Goal: Entertainment & Leisure: Consume media (video, audio)

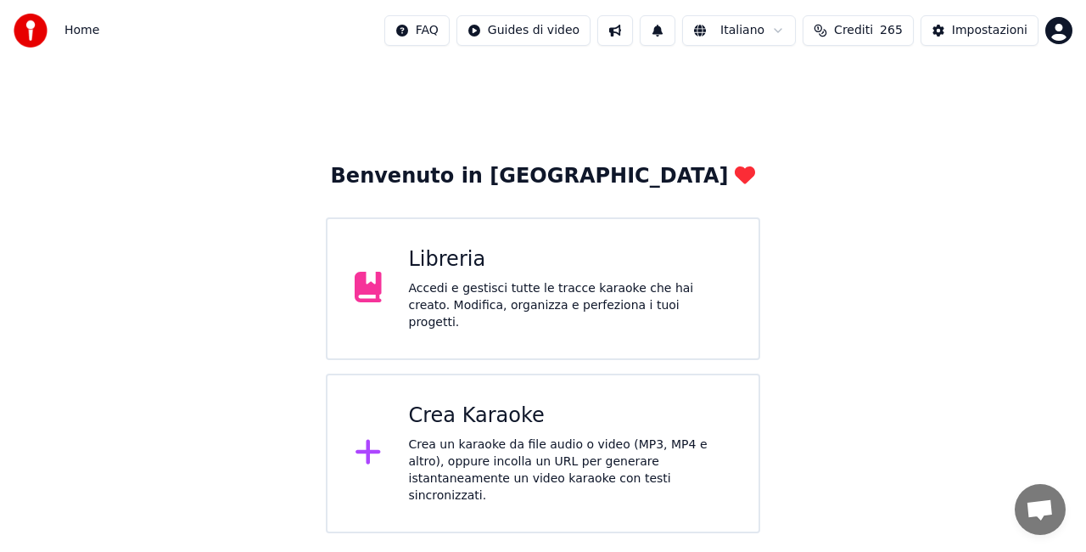
click at [697, 268] on div "Libreria" at bounding box center [570, 259] width 323 height 27
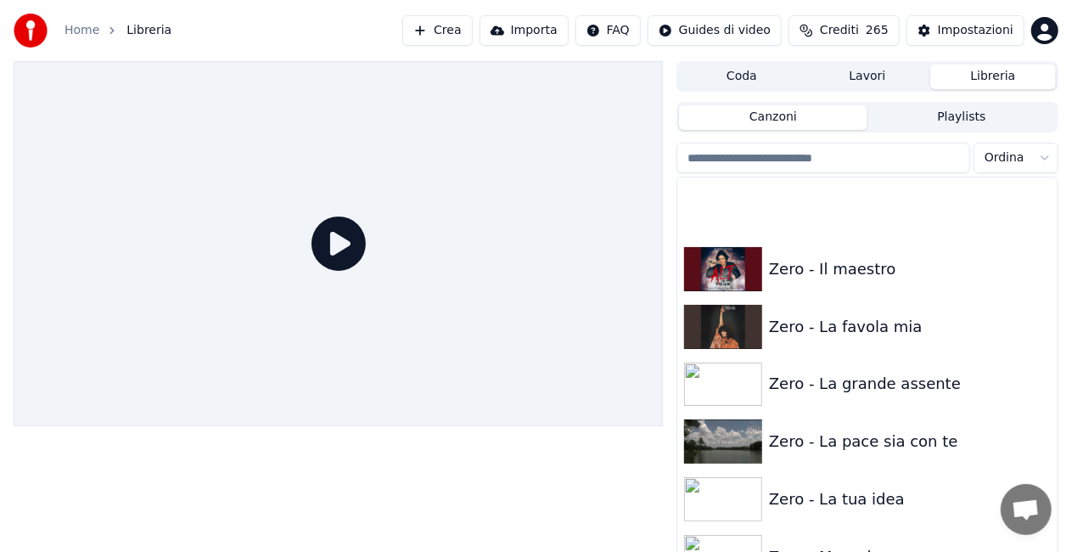
scroll to position [24103, 0]
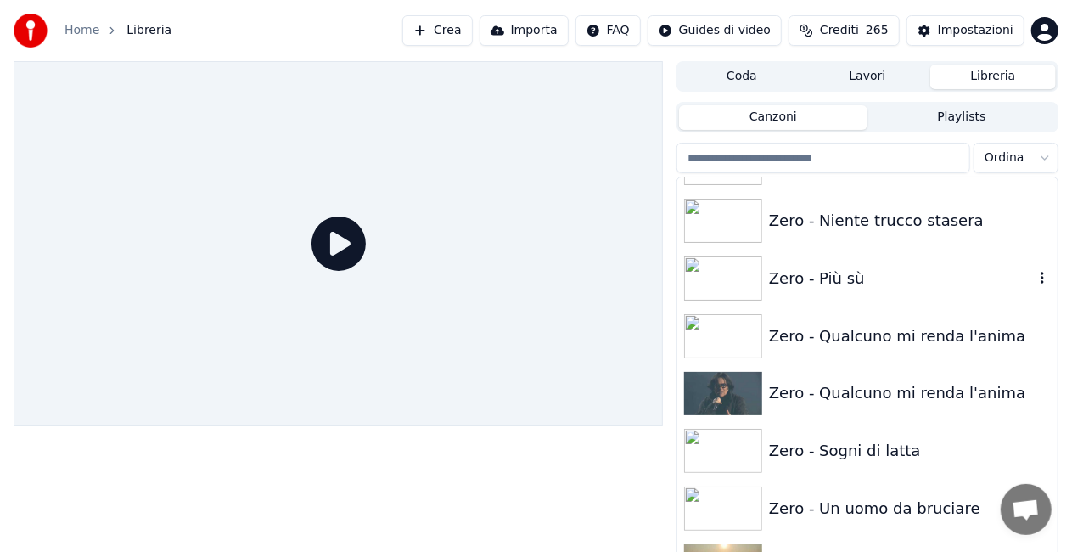
click at [864, 255] on div "Zero - Più sù" at bounding box center [867, 278] width 380 height 58
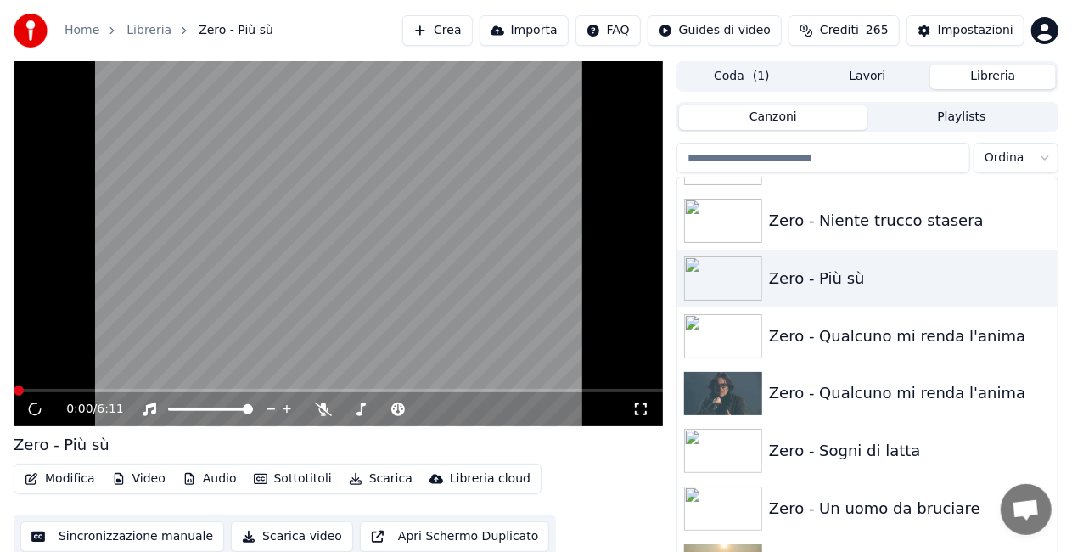
click at [643, 411] on icon at bounding box center [640, 409] width 17 height 14
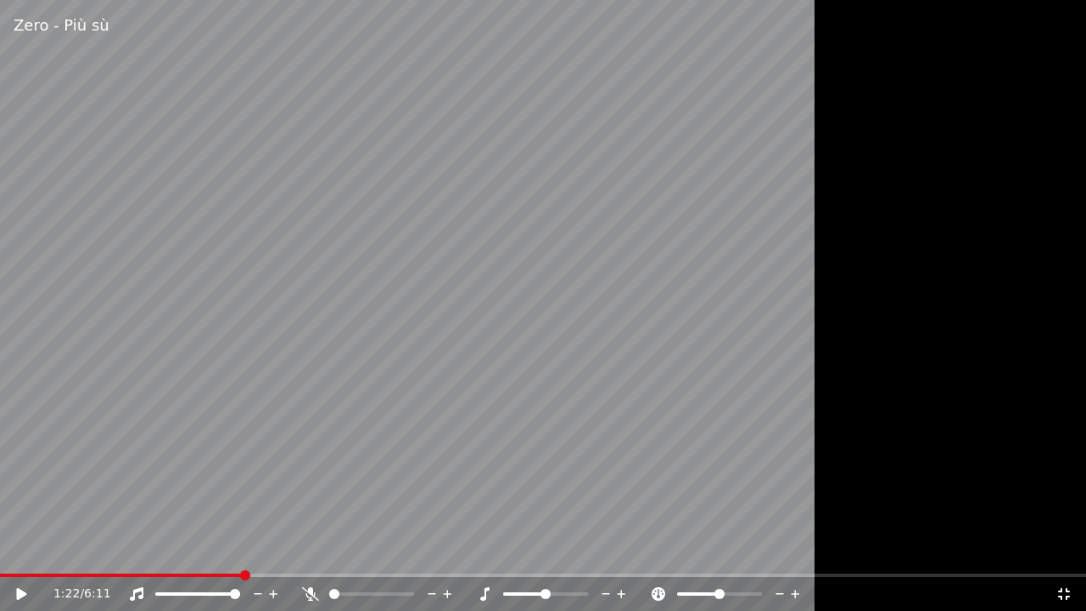
click at [13, 551] on span at bounding box center [121, 575] width 243 height 3
click at [14, 551] on icon at bounding box center [34, 594] width 40 height 14
drag, startPoint x: 568, startPoint y: 606, endPoint x: 560, endPoint y: 594, distance: 14.1
click at [560, 551] on div "1:15 / 6:11" at bounding box center [543, 594] width 1086 height 34
click at [14, 551] on div "1:18 / 6:11" at bounding box center [543, 594] width 1086 height 34
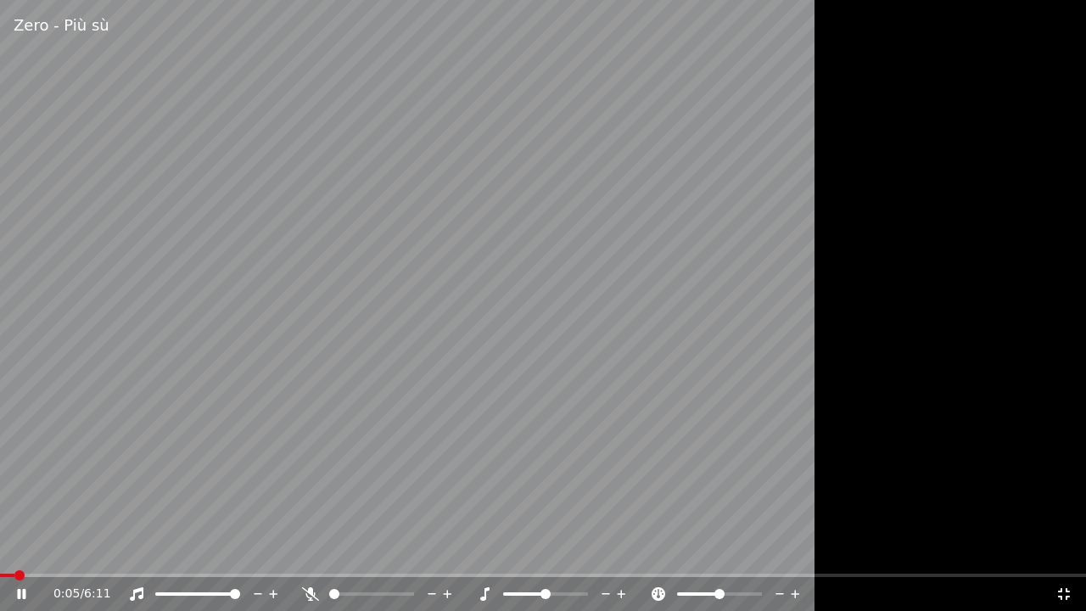
click at [14, 551] on span at bounding box center [7, 575] width 14 height 3
click at [0, 551] on span at bounding box center [0, 575] width 0 height 3
drag, startPoint x: 339, startPoint y: 11, endPoint x: 356, endPoint y: 0, distance: 21.0
click at [343, 0] on div "Zero - Più sù" at bounding box center [543, 25] width 1086 height 51
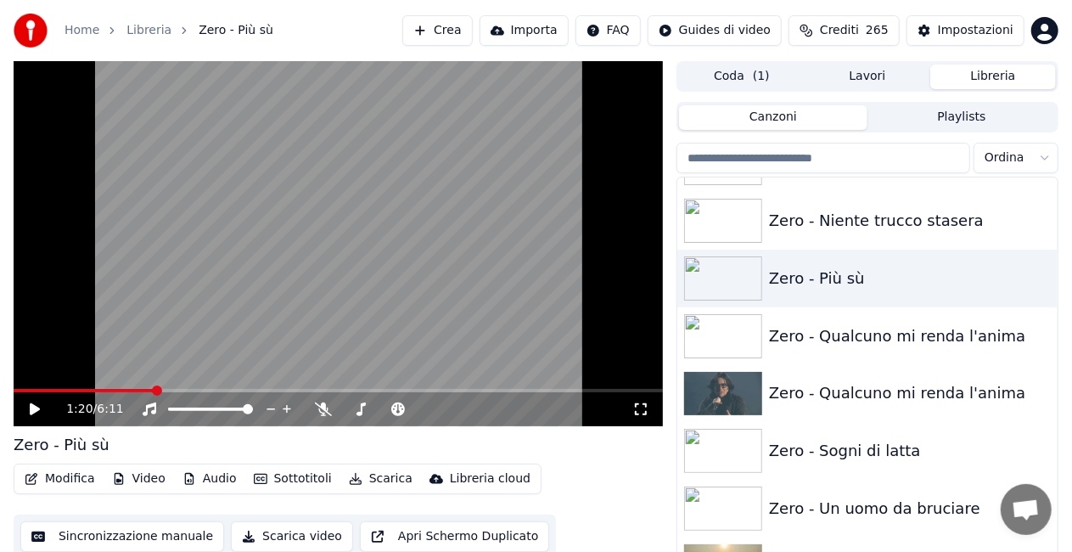
click at [1056, 235] on div "Zero - Magari Zero - Mi vendo Zero - Nei giardini che nessuno sa Zero - Niente …" at bounding box center [867, 383] width 382 height 414
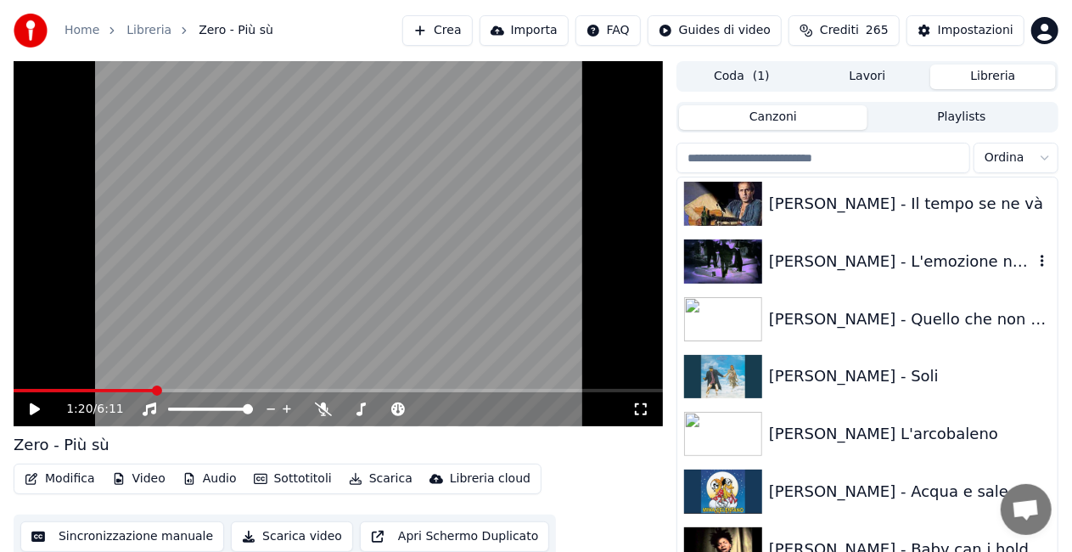
scroll to position [4152, 0]
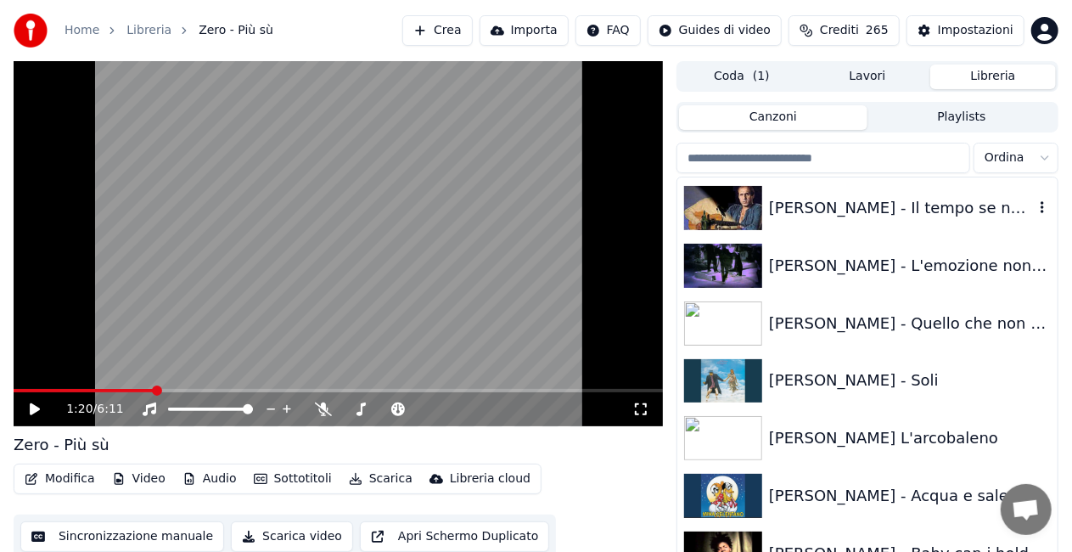
click at [927, 201] on div "[PERSON_NAME] - Il tempo se ne và" at bounding box center [901, 208] width 265 height 24
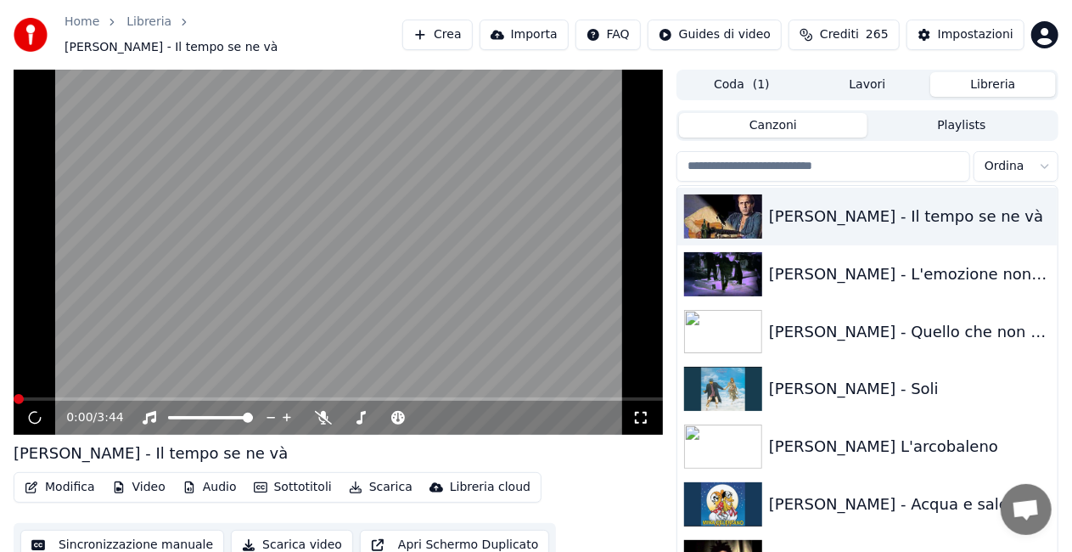
click at [647, 412] on icon at bounding box center [641, 418] width 12 height 12
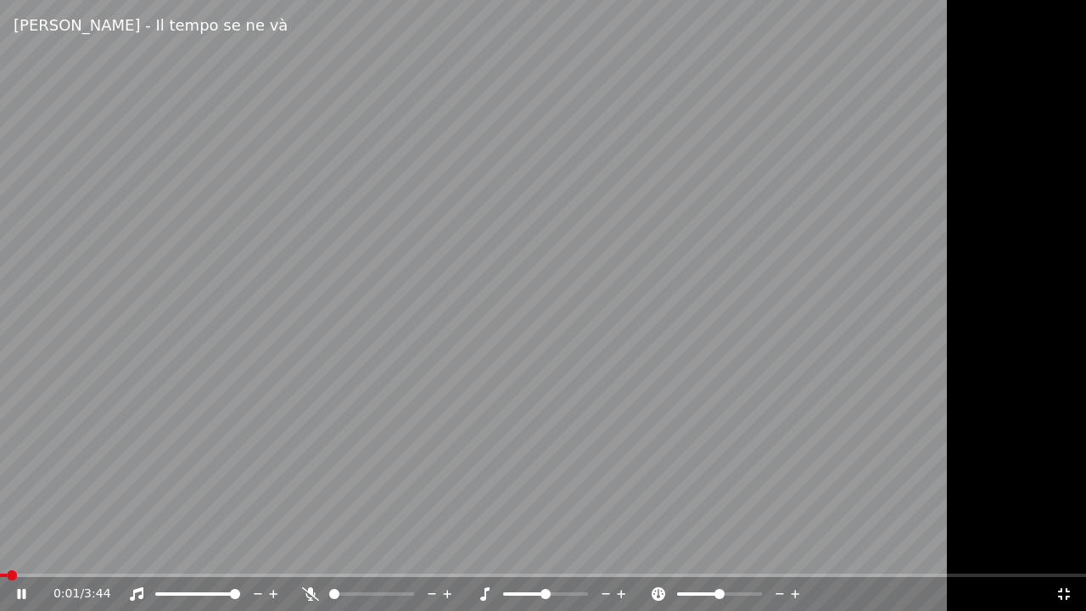
click at [313, 551] on icon at bounding box center [310, 594] width 17 height 14
click at [311, 551] on icon at bounding box center [309, 594] width 9 height 14
click at [25, 551] on div "0:44 / 3:44" at bounding box center [543, 594] width 1086 height 34
click at [19, 551] on video at bounding box center [543, 305] width 1086 height 611
click at [18, 551] on video at bounding box center [543, 305] width 1086 height 611
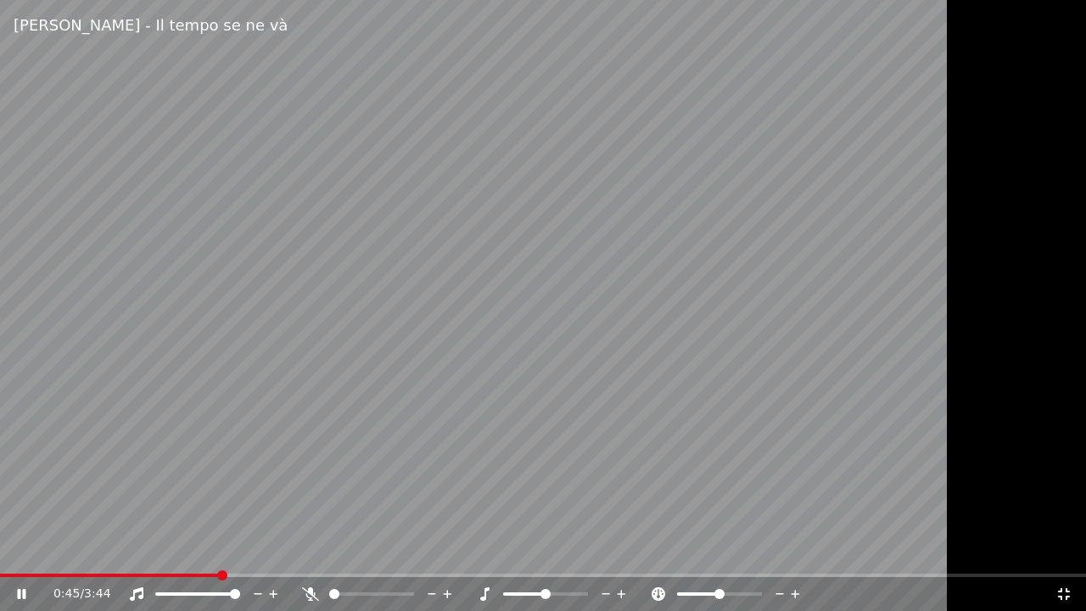
click at [18, 551] on video at bounding box center [543, 305] width 1086 height 611
click at [20, 551] on span at bounding box center [10, 575] width 20 height 3
drag, startPoint x: 300, startPoint y: 472, endPoint x: 1085, endPoint y: 175, distance: 839.2
click at [307, 462] on video at bounding box center [543, 305] width 1086 height 611
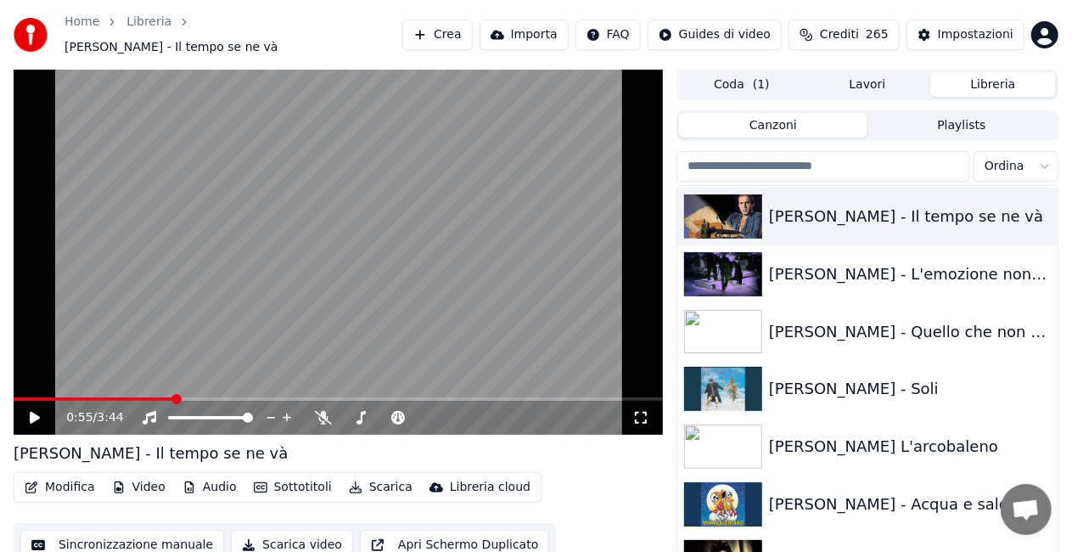
click at [830, 158] on input "search" at bounding box center [823, 166] width 294 height 31
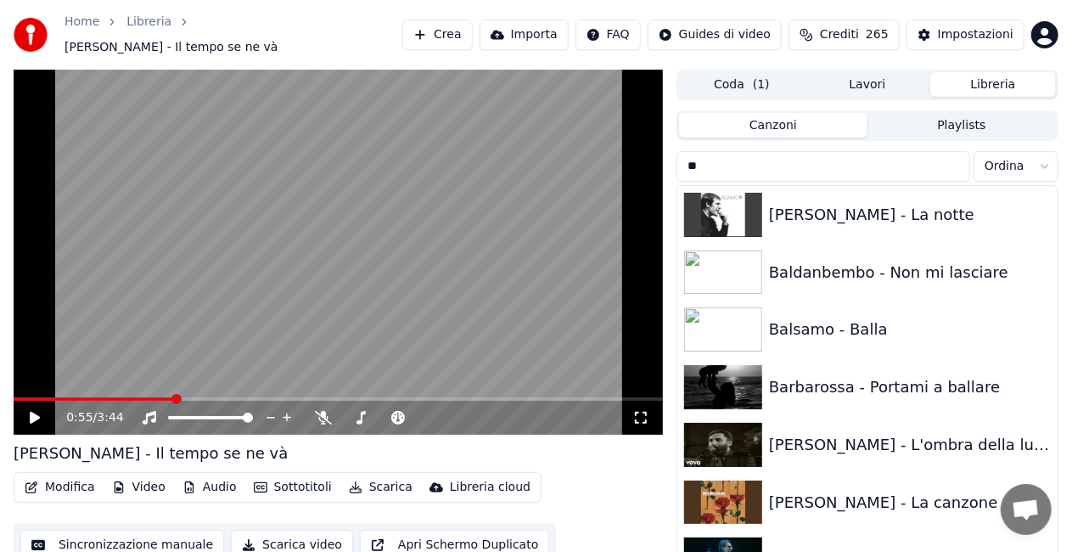
type input "*"
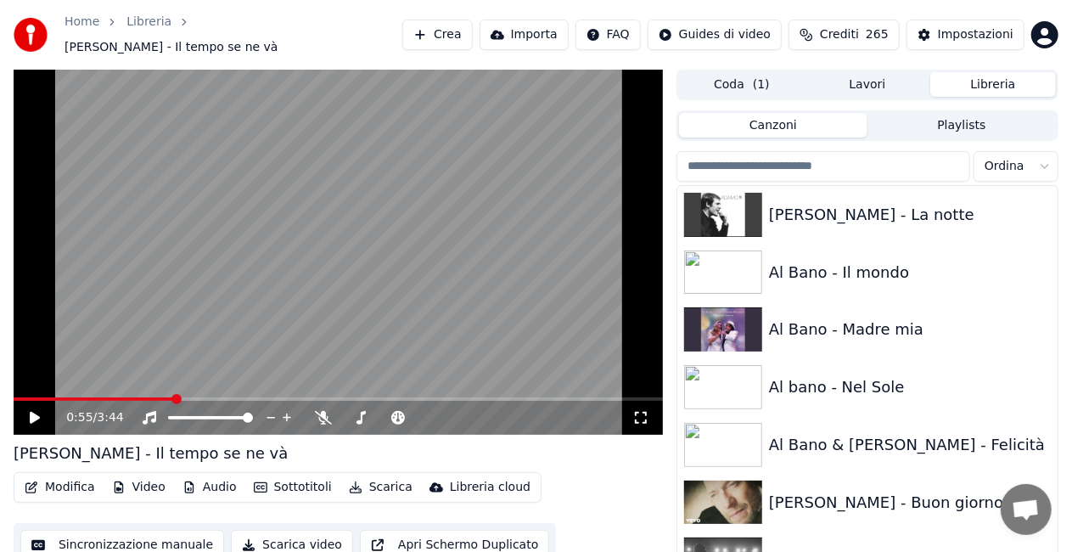
click at [777, 166] on input "search" at bounding box center [823, 166] width 294 height 31
click at [826, 158] on input "search" at bounding box center [823, 166] width 294 height 31
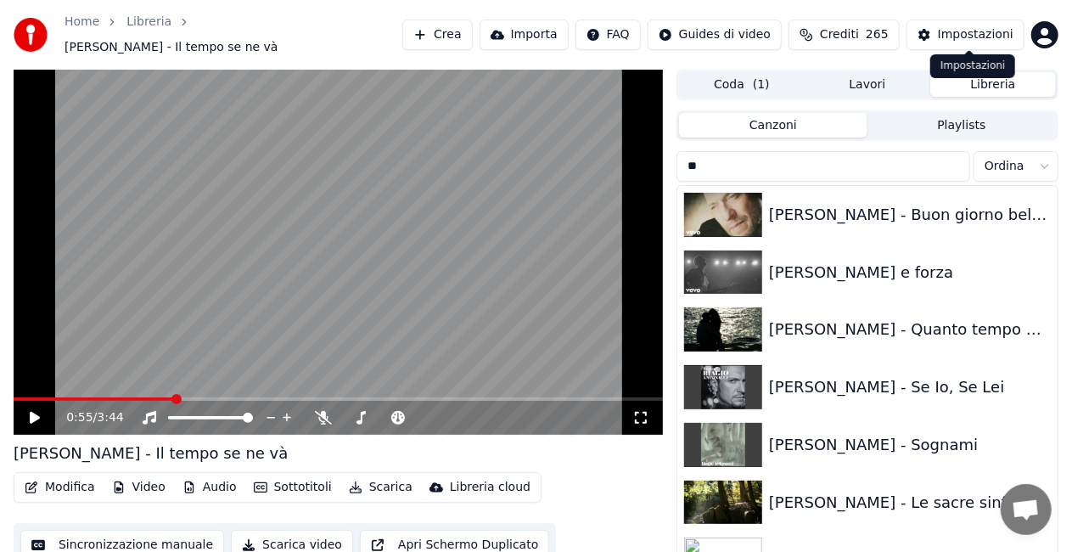
type input "*"
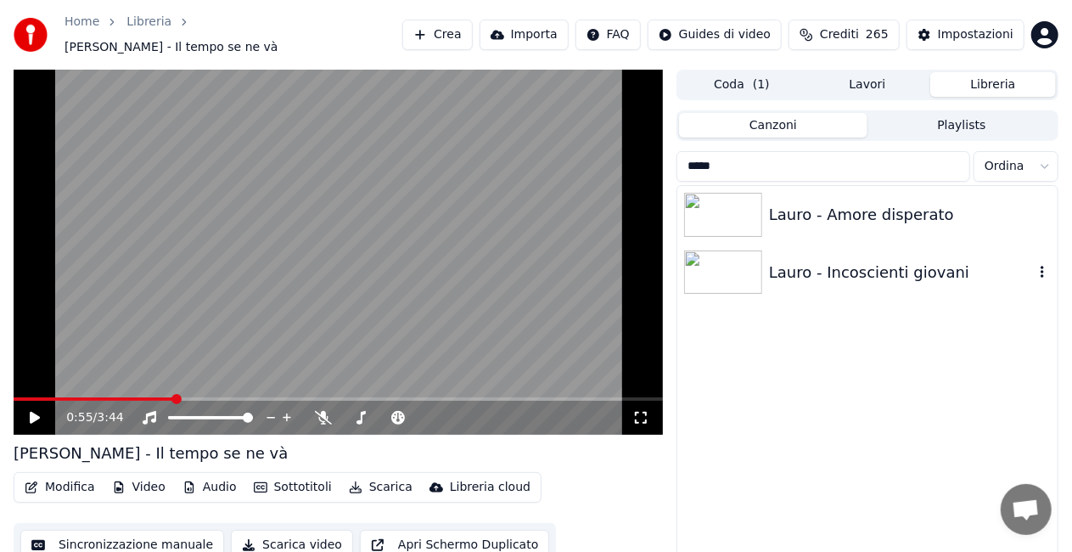
type input "*****"
click at [843, 260] on div "Lauro - Incoscienti giovani" at bounding box center [901, 272] width 265 height 24
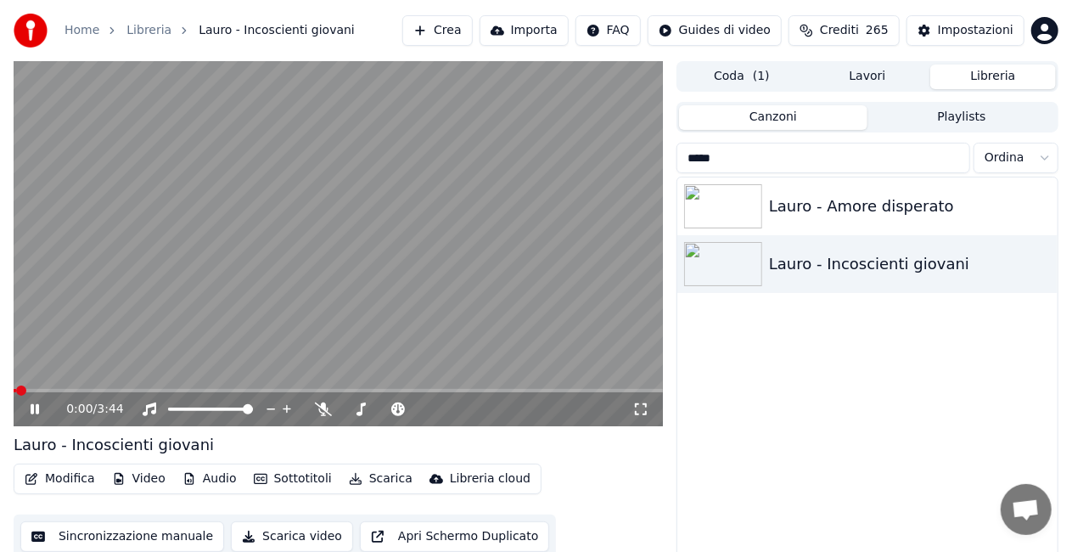
click at [637, 413] on icon at bounding box center [640, 409] width 17 height 14
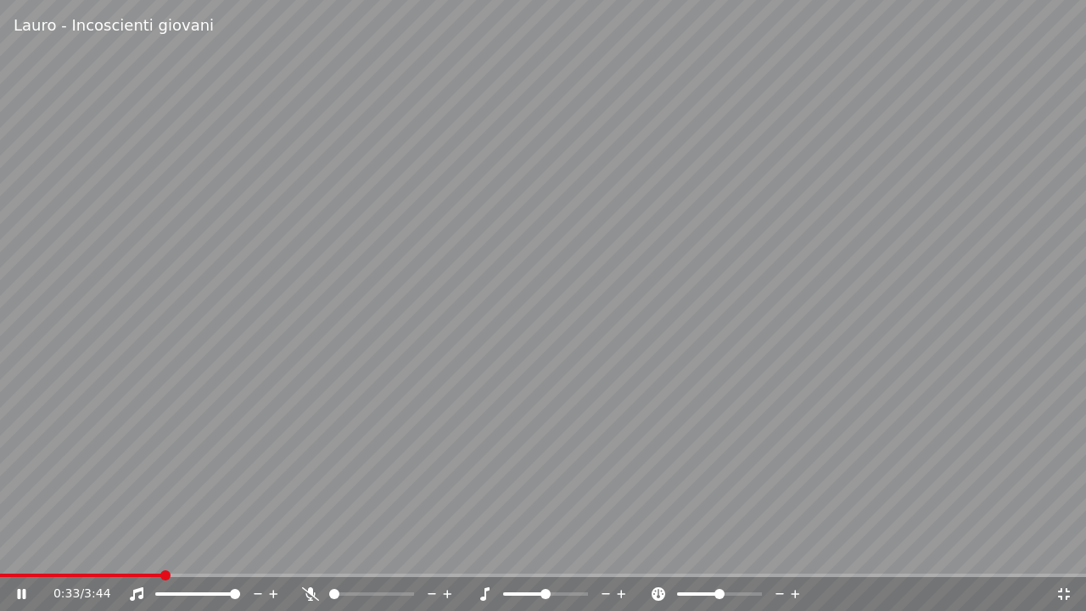
click at [17, 551] on video at bounding box center [543, 305] width 1086 height 611
click at [17, 551] on span at bounding box center [10, 575] width 20 height 3
click at [20, 551] on icon at bounding box center [21, 594] width 10 height 12
drag, startPoint x: 1075, startPoint y: 241, endPoint x: 1005, endPoint y: 159, distance: 108.3
click at [1034, 199] on video at bounding box center [543, 305] width 1086 height 611
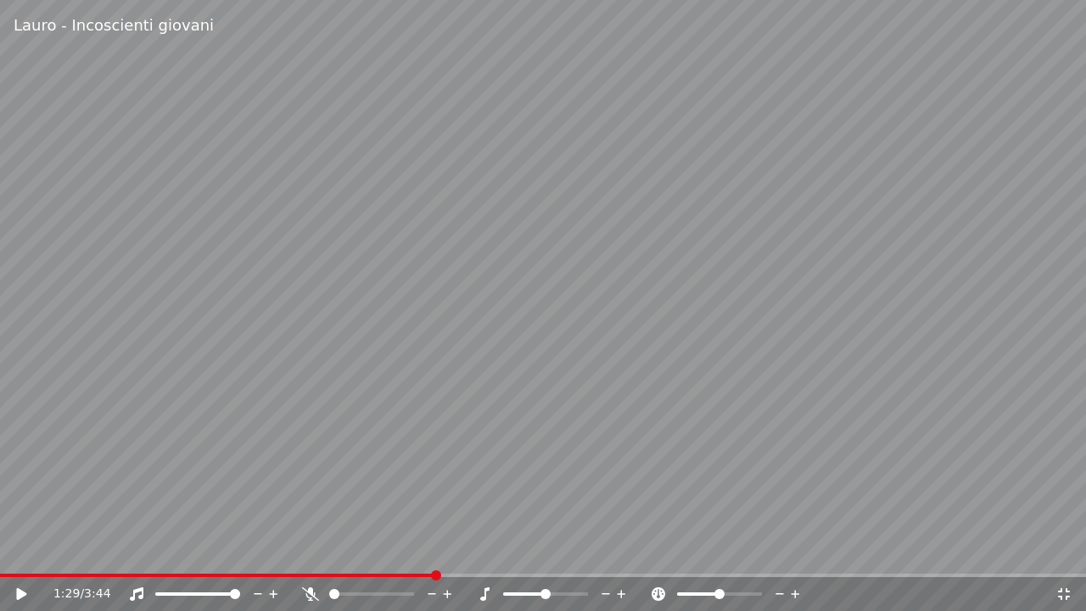
click at [1071, 551] on icon at bounding box center [1064, 594] width 17 height 14
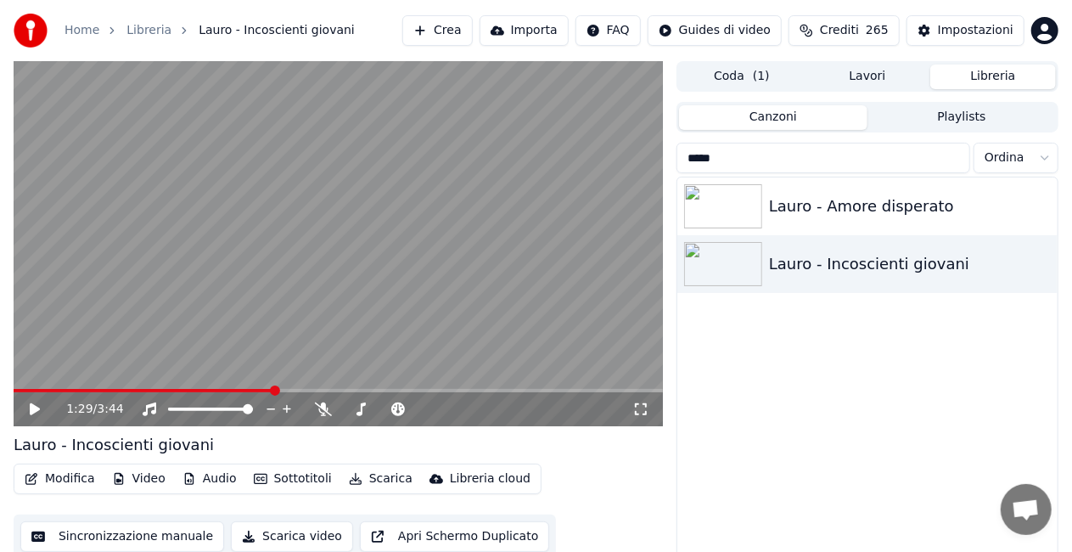
click at [949, 158] on input "*****" at bounding box center [823, 158] width 294 height 31
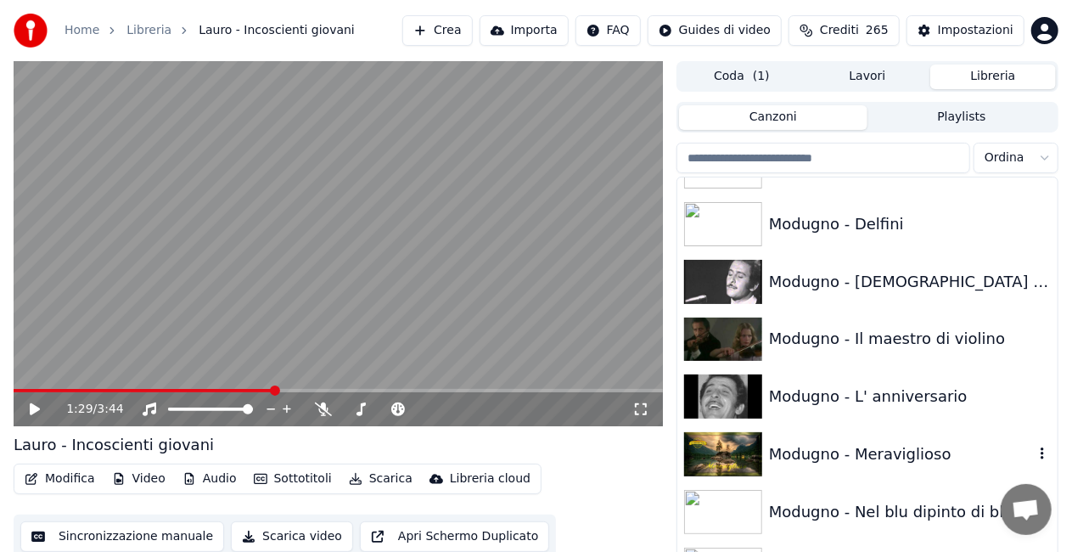
scroll to position [14518, 0]
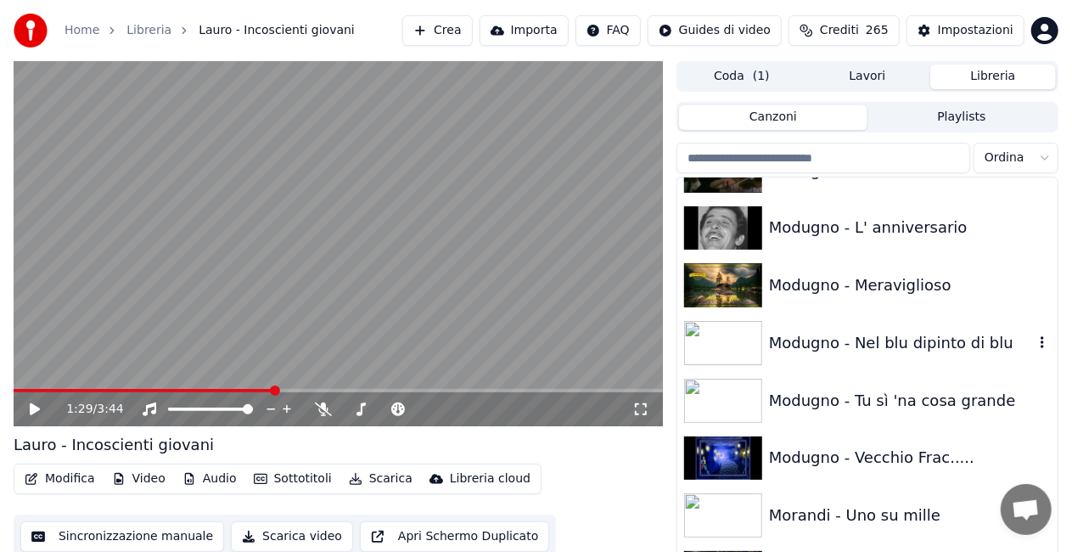
click at [886, 348] on div "Modugno - Nel blu dipinto di blu" at bounding box center [901, 343] width 265 height 24
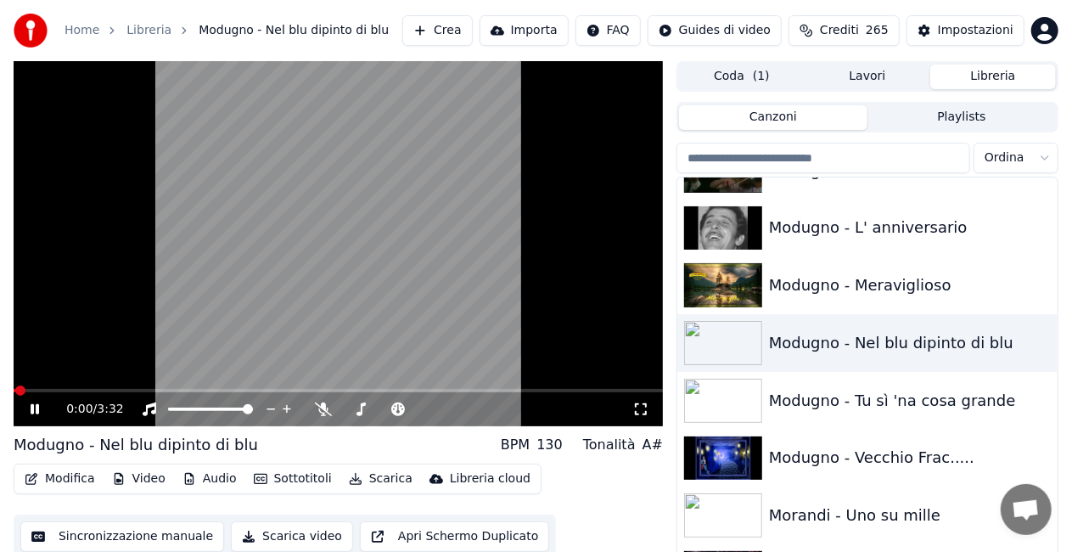
click at [645, 402] on icon at bounding box center [640, 409] width 17 height 14
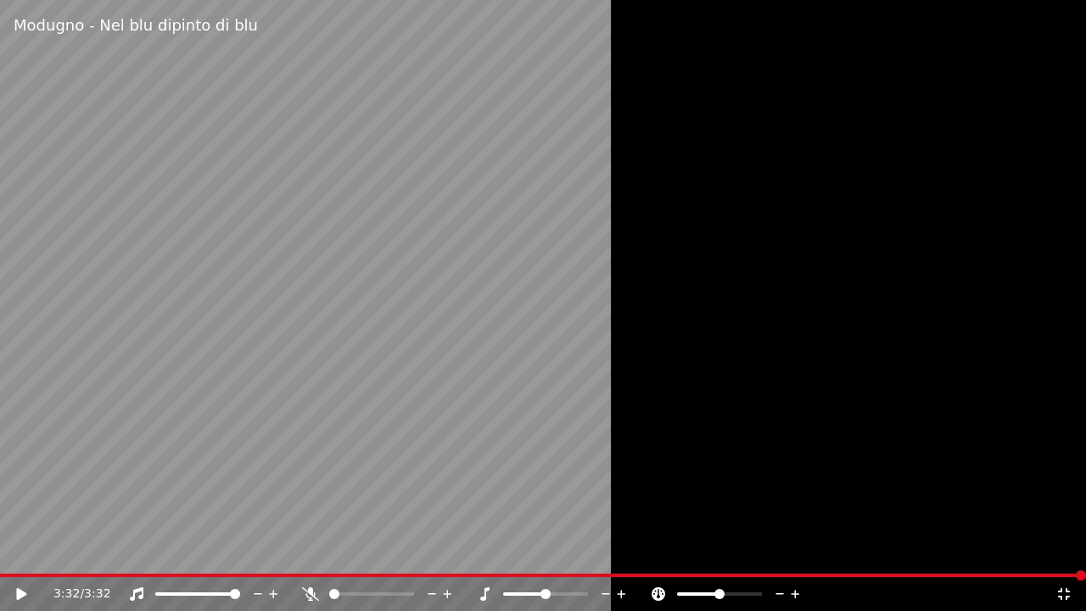
click at [1066, 551] on icon at bounding box center [1064, 594] width 17 height 14
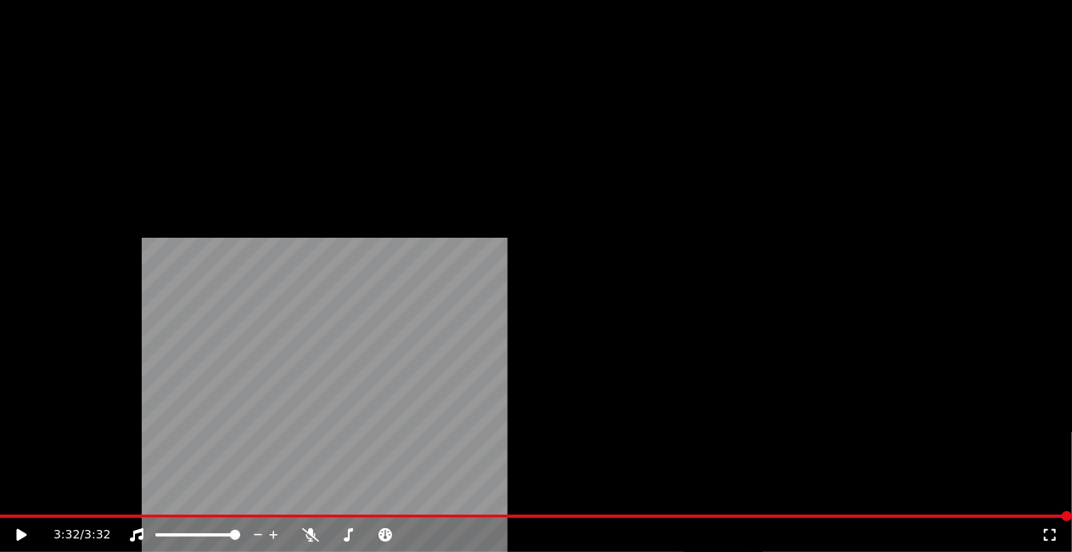
scroll to position [14349, 0]
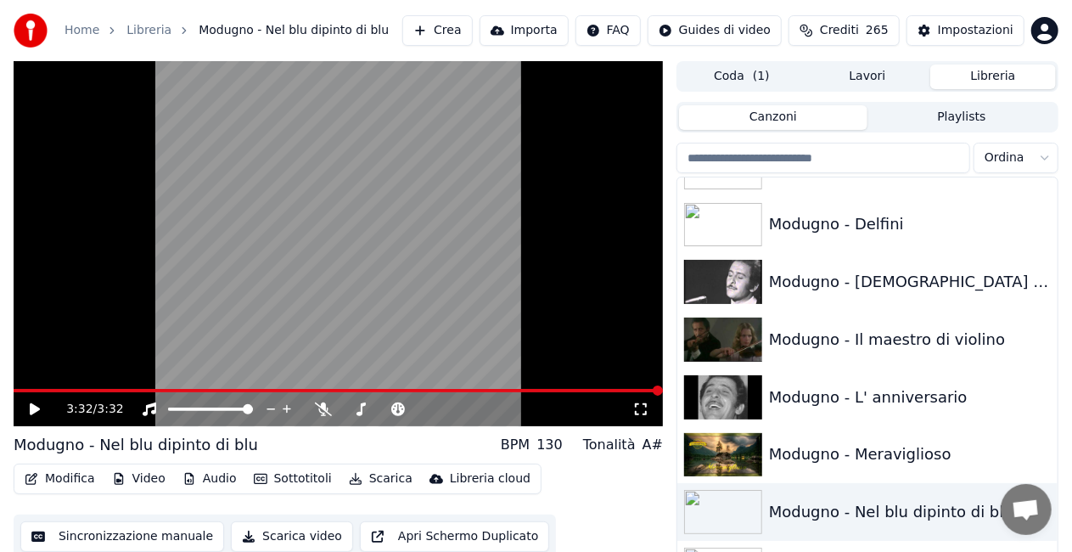
click at [858, 168] on input "search" at bounding box center [823, 158] width 294 height 31
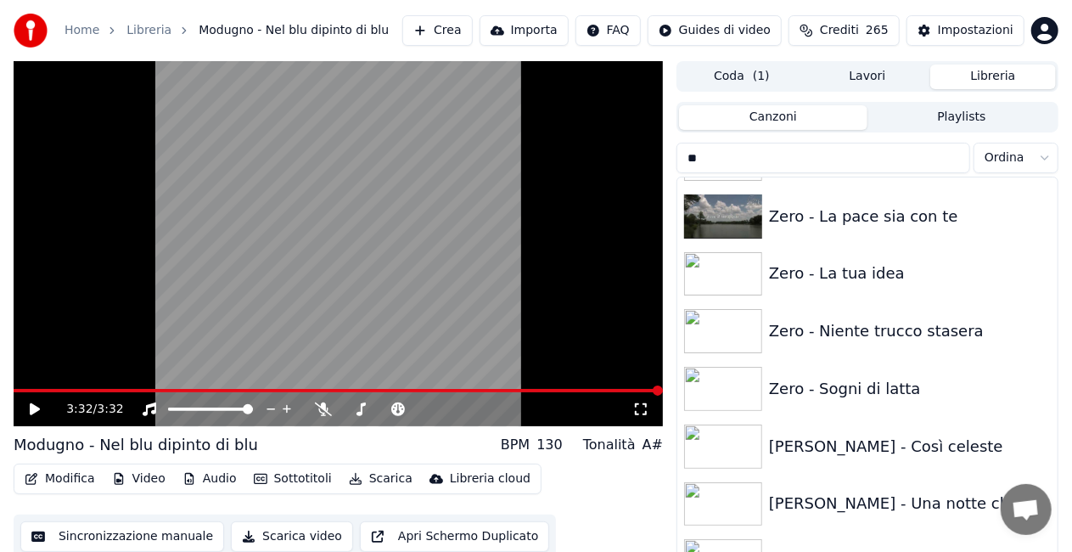
scroll to position [3394, 0]
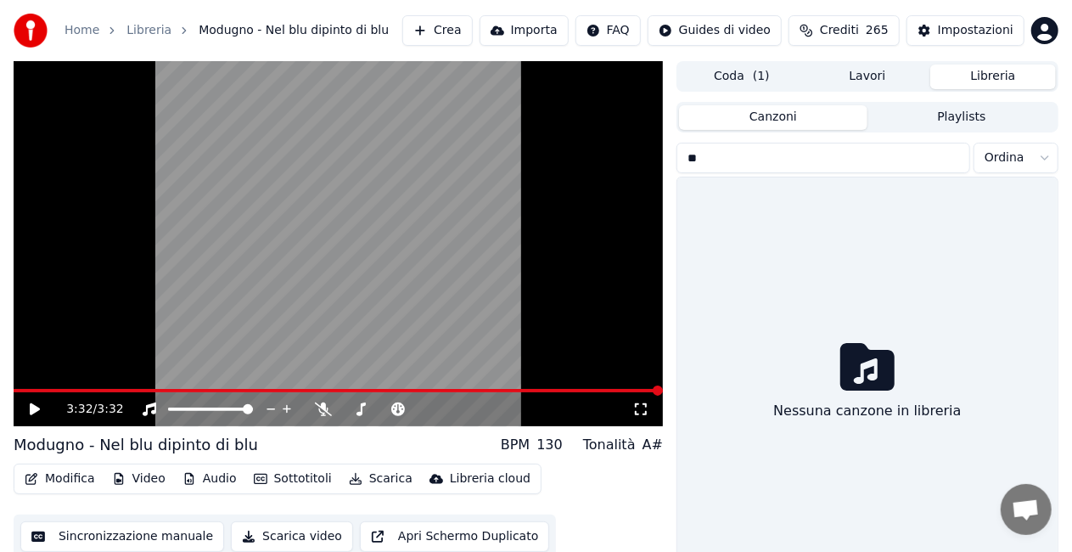
type input "*"
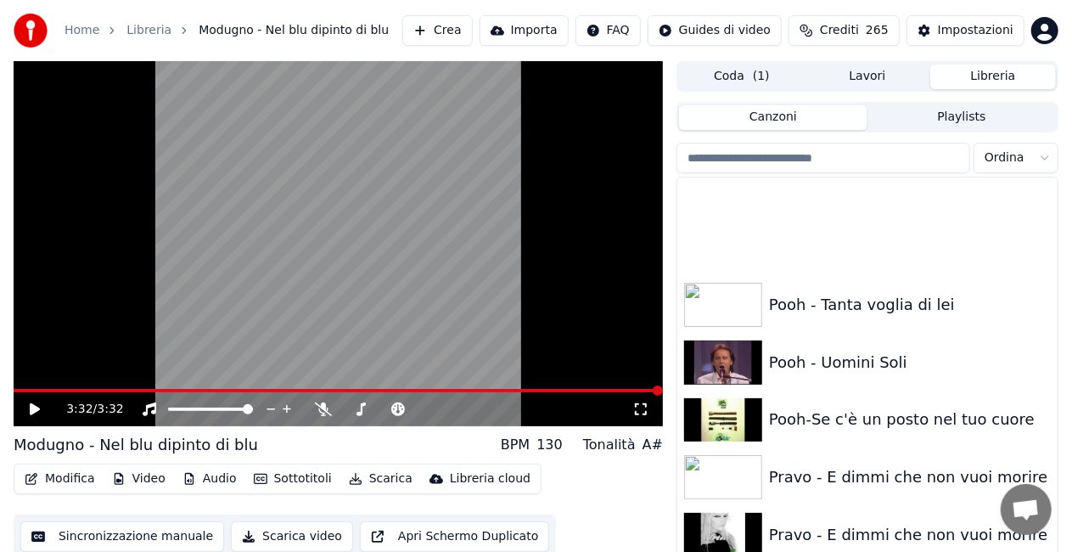
scroll to position [16896, 0]
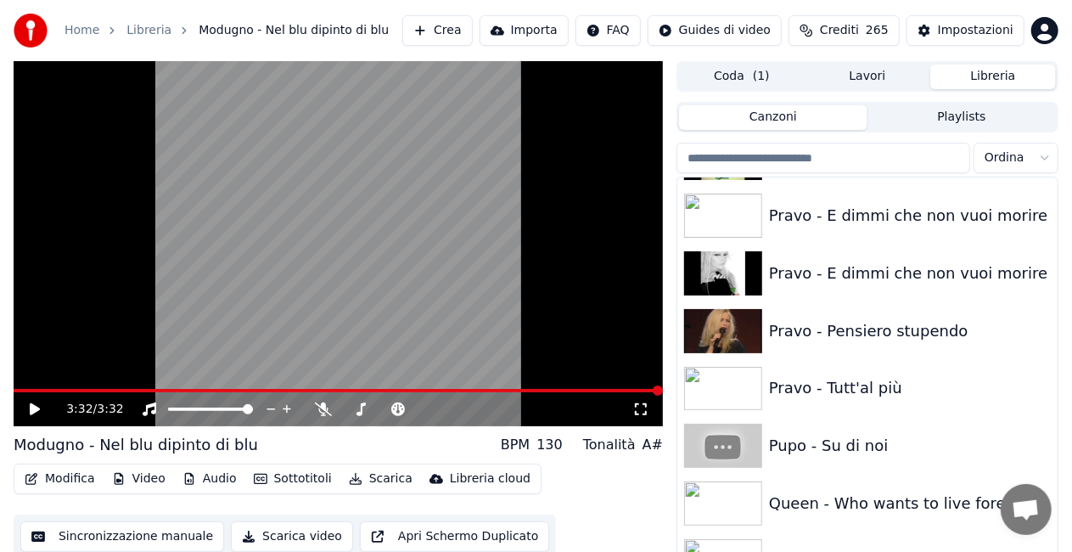
click at [1072, 551] on html "Home Libreria Modugno - Nel blu dipinto di blu Crea Importa FAQ Guides di video…" at bounding box center [536, 276] width 1072 height 552
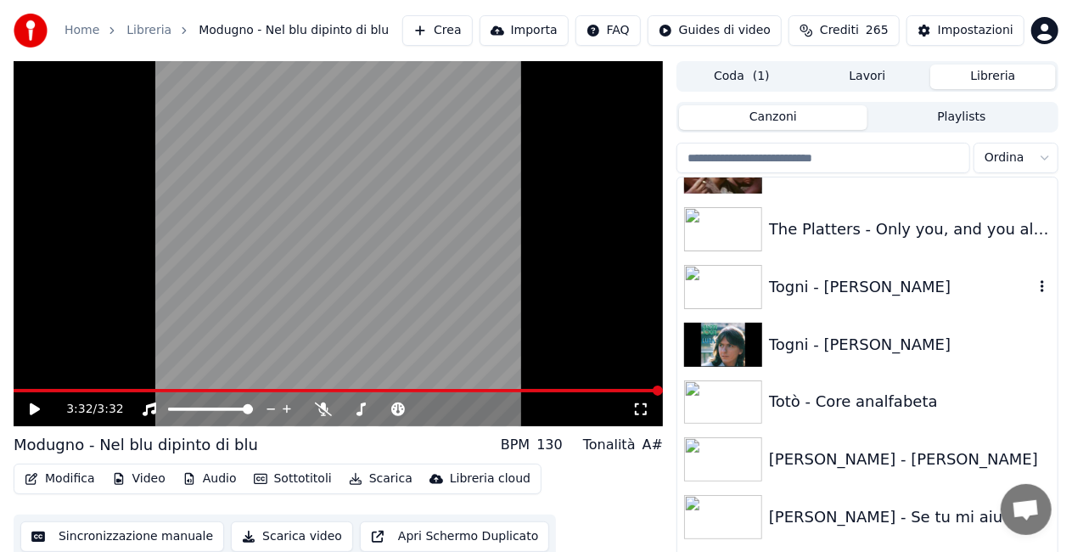
scroll to position [21054, 0]
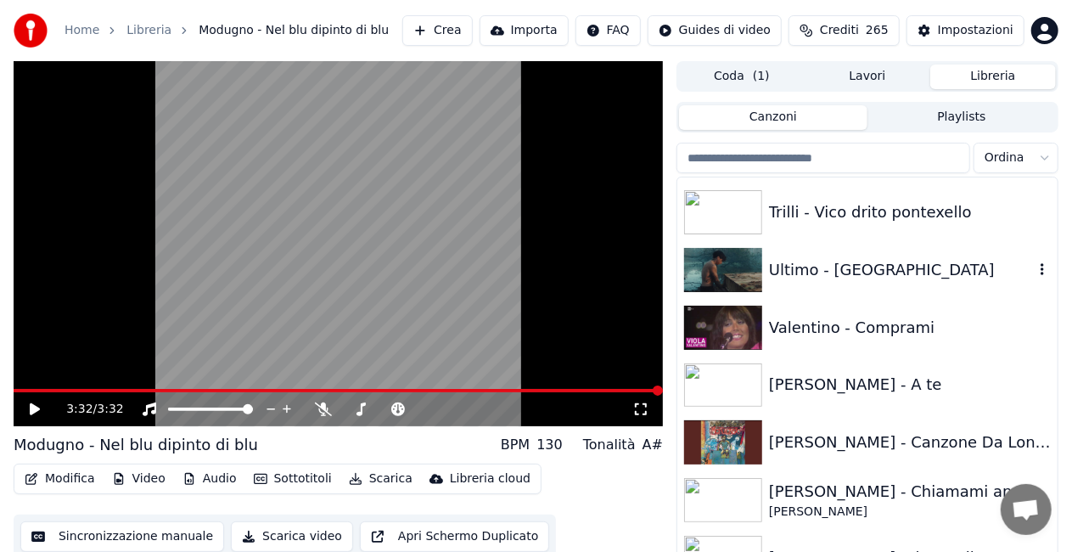
click at [856, 265] on div "Ultimo - [GEOGRAPHIC_DATA]" at bounding box center [901, 270] width 265 height 24
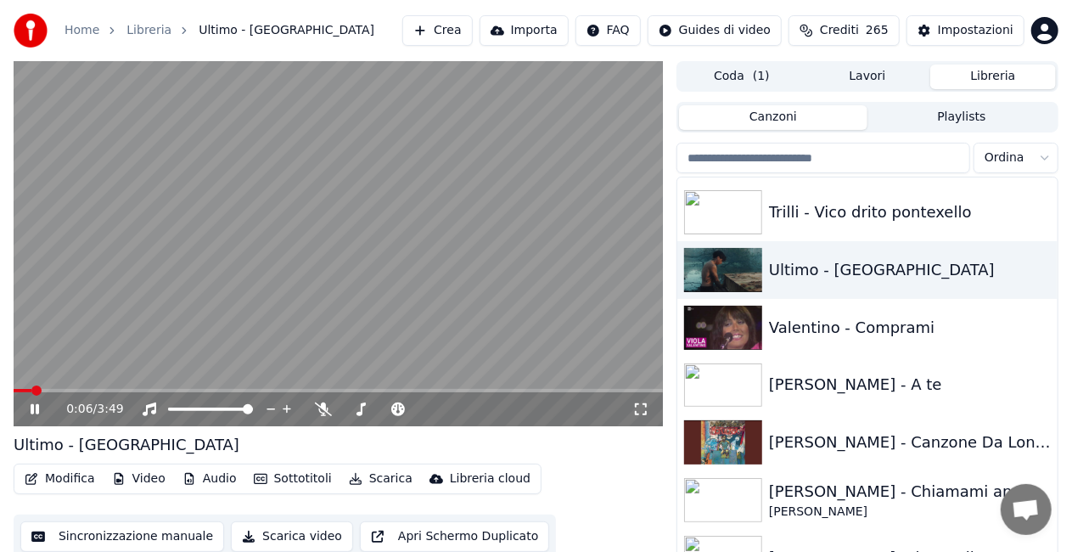
click at [641, 406] on icon at bounding box center [640, 409] width 17 height 14
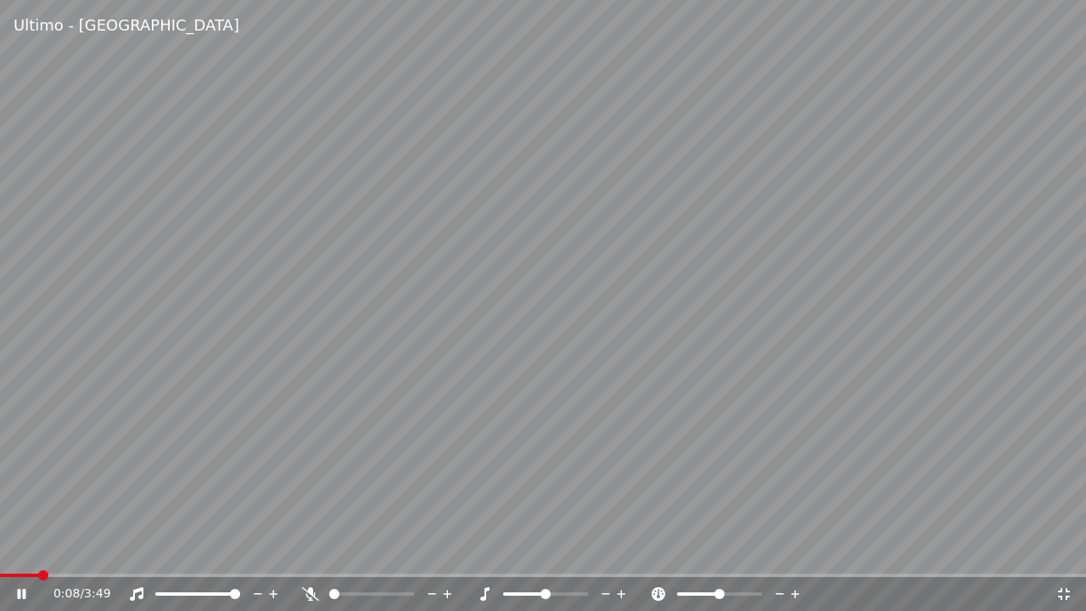
click at [307, 551] on icon at bounding box center [310, 594] width 17 height 14
click at [310, 551] on video at bounding box center [543, 305] width 1086 height 611
click at [313, 551] on span at bounding box center [543, 575] width 1086 height 3
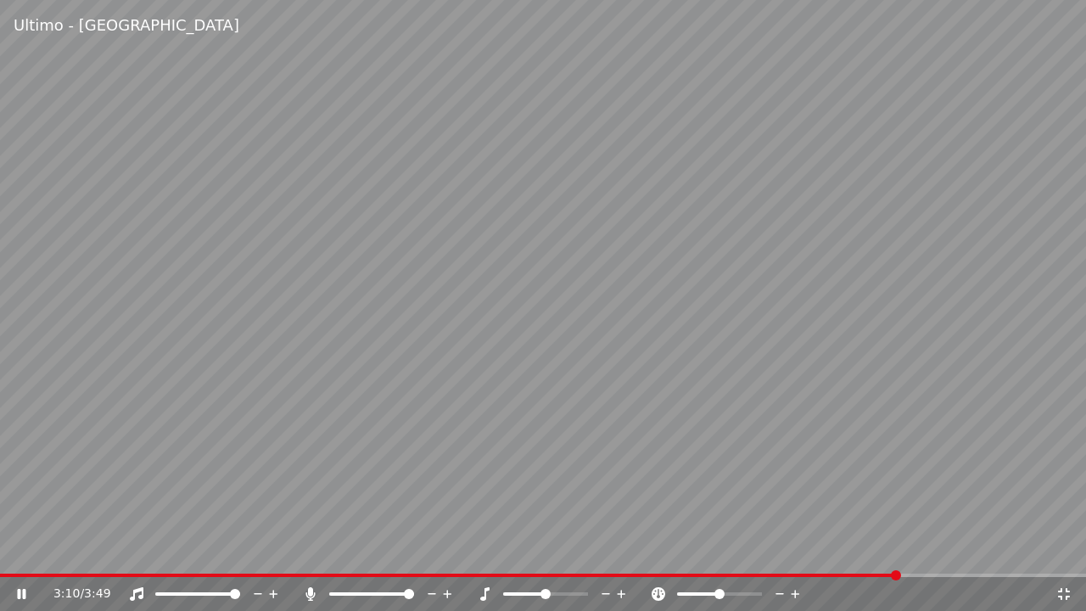
click at [644, 362] on video at bounding box center [543, 305] width 1086 height 611
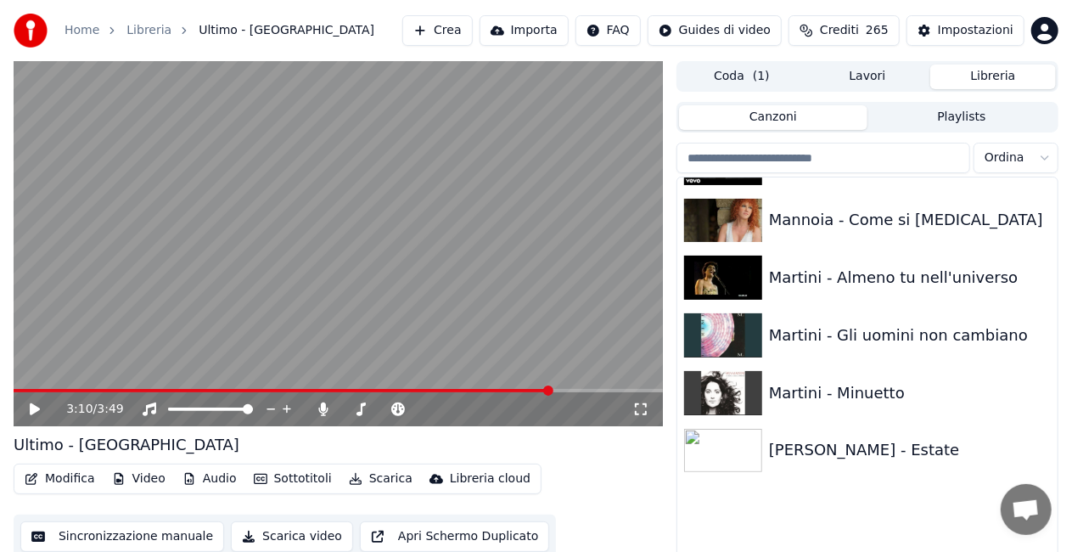
scroll to position [10831, 0]
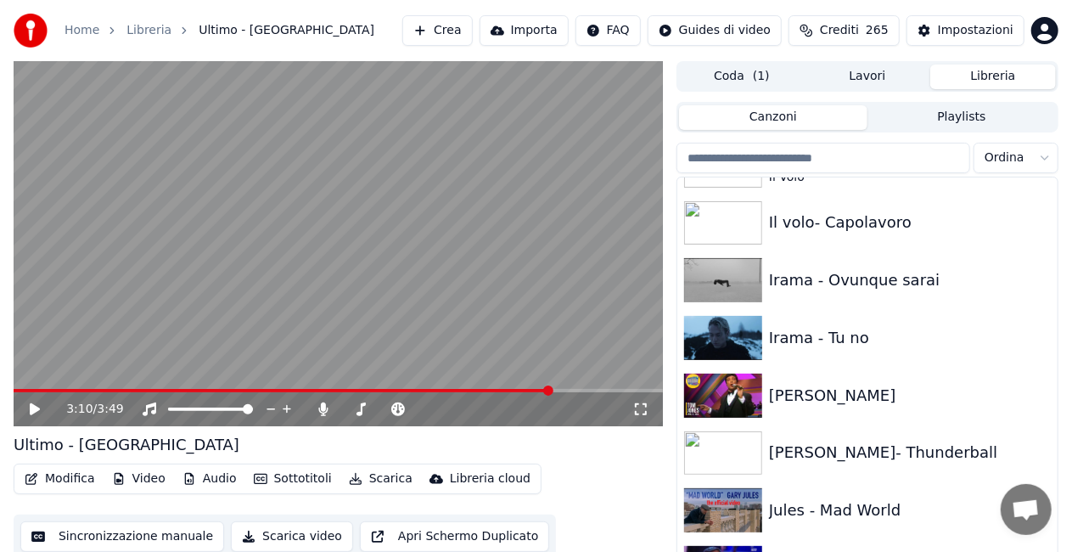
click at [739, 163] on input "search" at bounding box center [823, 158] width 294 height 31
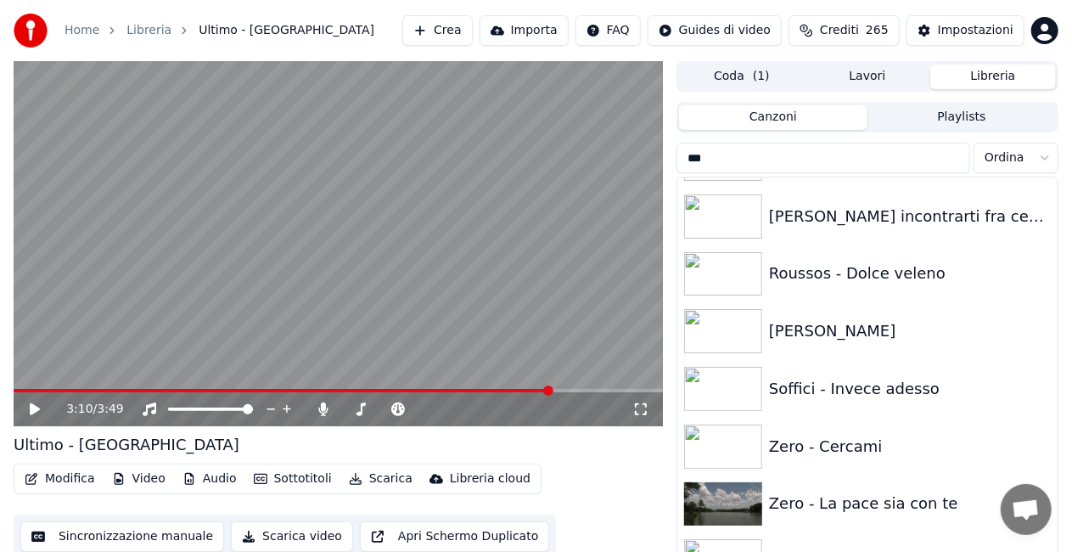
scroll to position [0, 0]
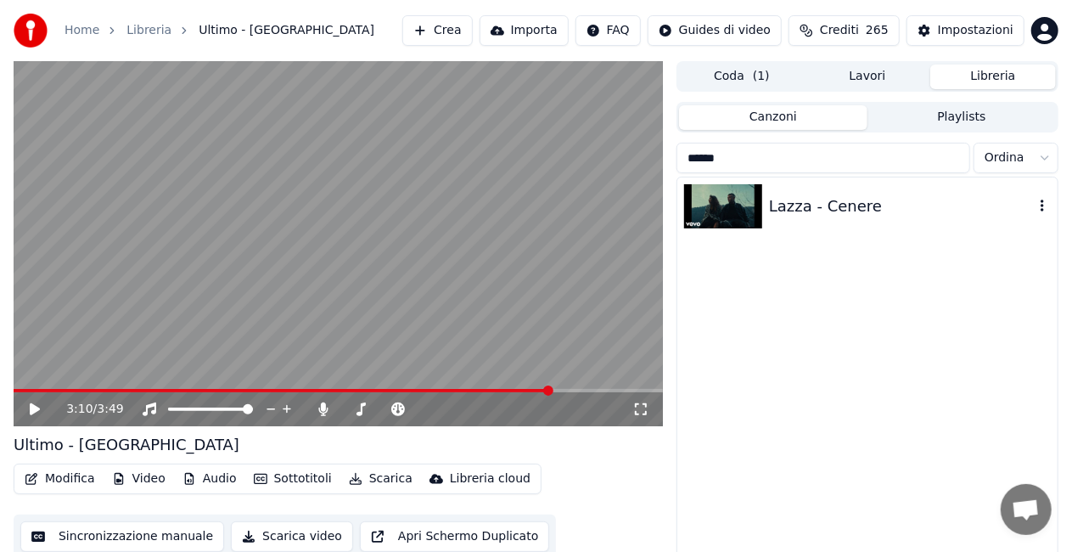
type input "******"
click at [794, 198] on div "Lazza - Cenere" at bounding box center [901, 206] width 265 height 24
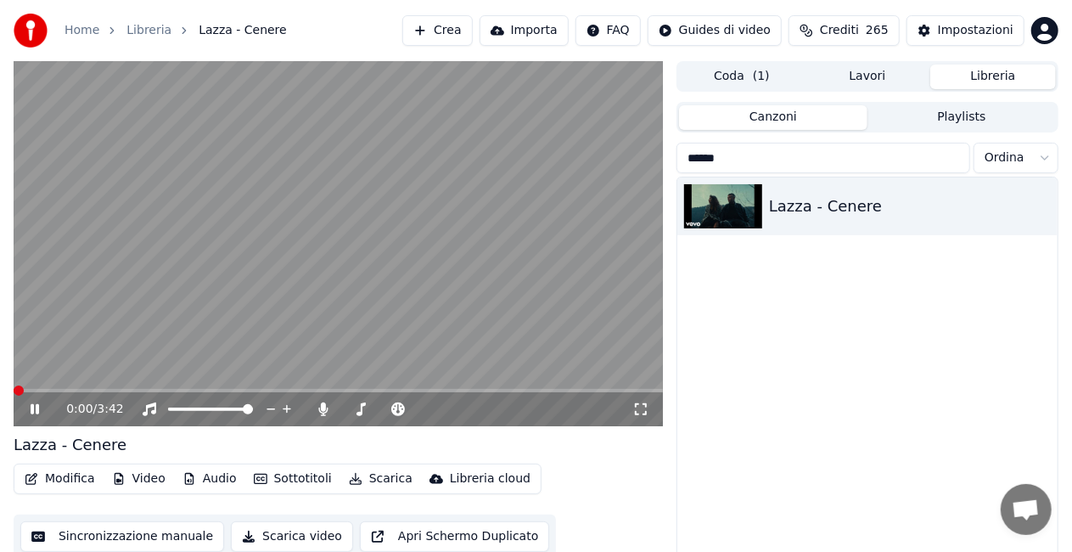
click at [643, 405] on icon at bounding box center [641, 409] width 12 height 12
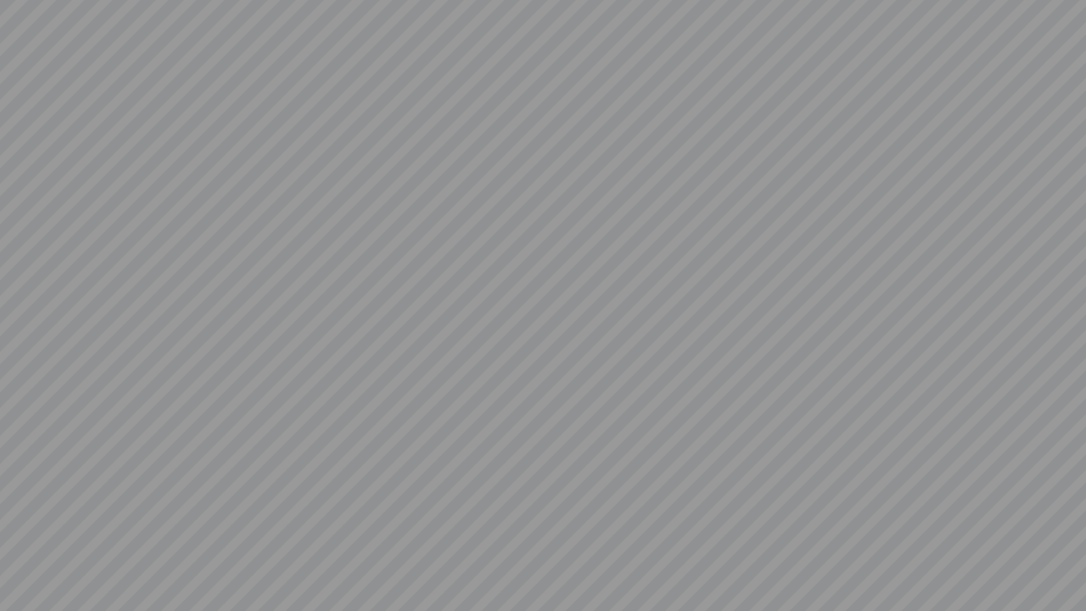
click at [307, 551] on video at bounding box center [543, 305] width 1086 height 611
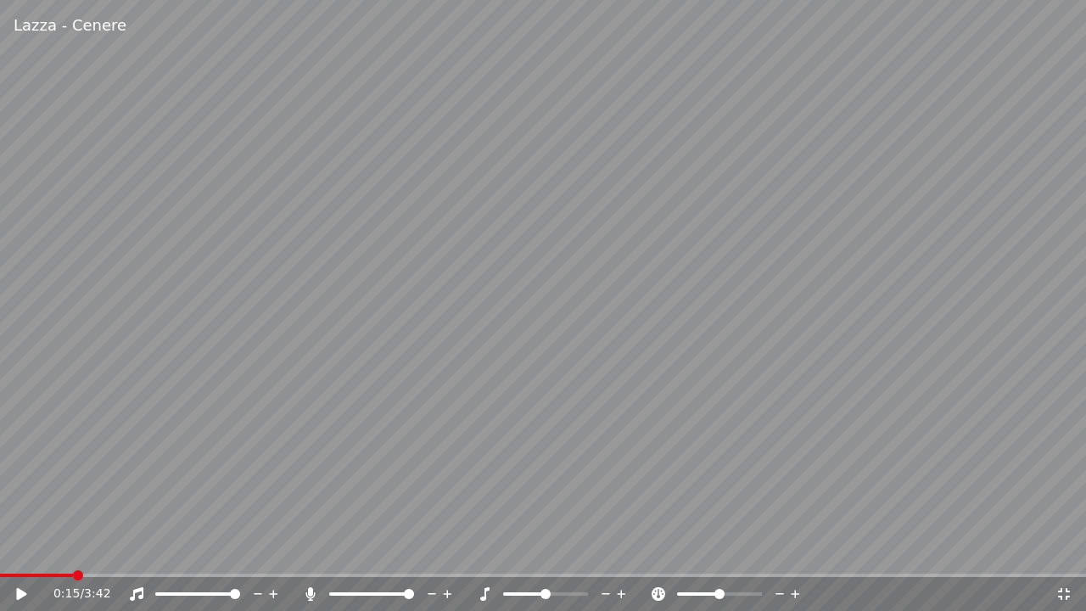
click at [383, 419] on video at bounding box center [543, 305] width 1086 height 611
click at [313, 551] on icon at bounding box center [310, 594] width 17 height 14
click at [317, 551] on icon at bounding box center [310, 594] width 17 height 14
